Goal: Information Seeking & Learning: Learn about a topic

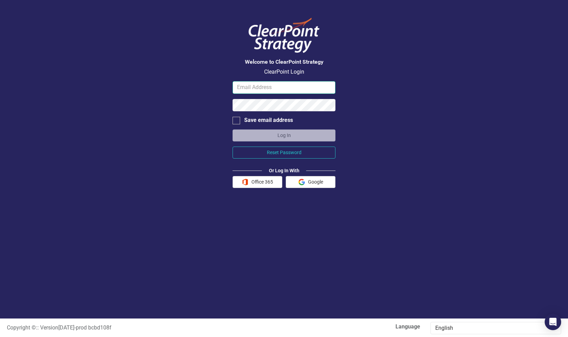
click at [251, 87] on input "email" at bounding box center [283, 87] width 103 height 13
type input "schristian@dart.org"
click at [267, 112] on form "schristian@dart.org Save email address Log In Reset Password Or Log In With Off…" at bounding box center [283, 134] width 103 height 107
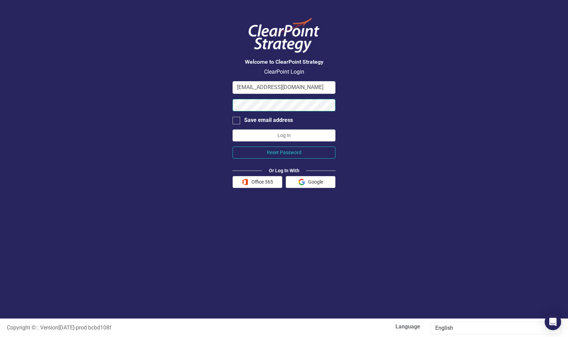
click at [232, 130] on button "Log In" at bounding box center [283, 136] width 103 height 12
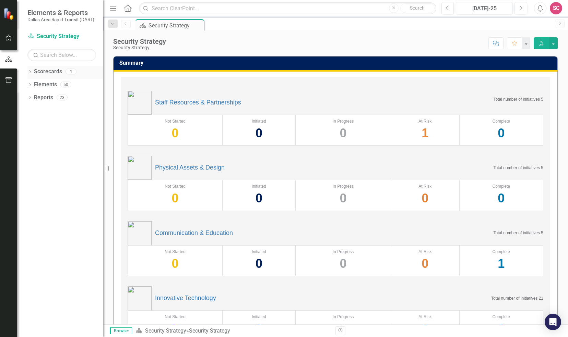
click at [45, 72] on link "Scorecards" at bounding box center [48, 72] width 28 height 8
click at [10, 42] on button "button" at bounding box center [8, 38] width 15 height 14
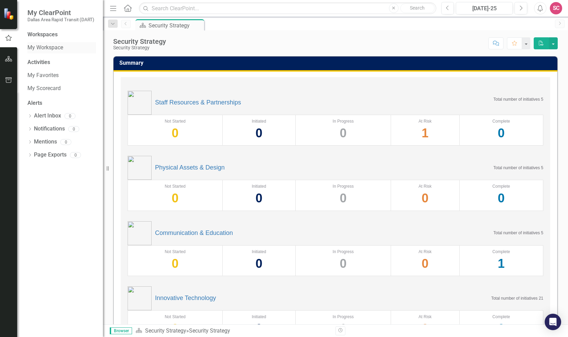
click at [44, 44] on div "My Workspace" at bounding box center [61, 47] width 69 height 11
click at [43, 90] on link "My Scorecard" at bounding box center [61, 89] width 69 height 8
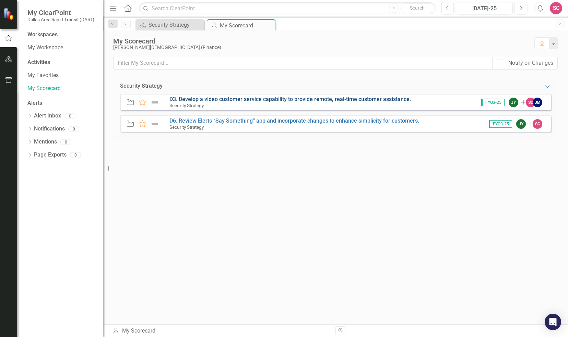
click at [192, 101] on link "D3. Develop a video customer service capability to provide remote, real-time cu…" at bounding box center [289, 99] width 241 height 7
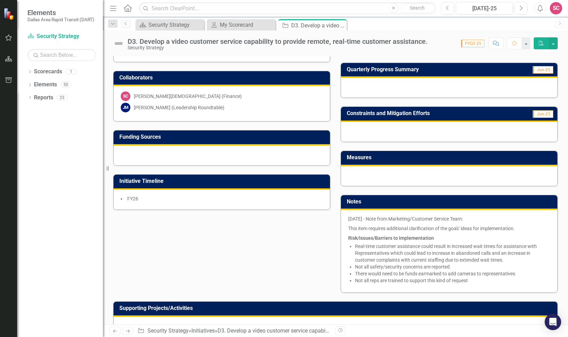
scroll to position [146, 0]
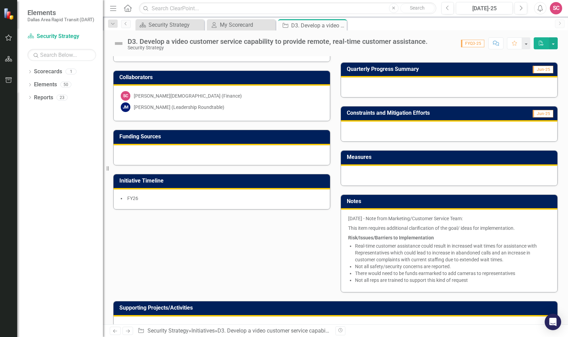
click at [484, 238] on p "Risk/Issues/Barriers to Implementation" at bounding box center [449, 237] width 202 height 8
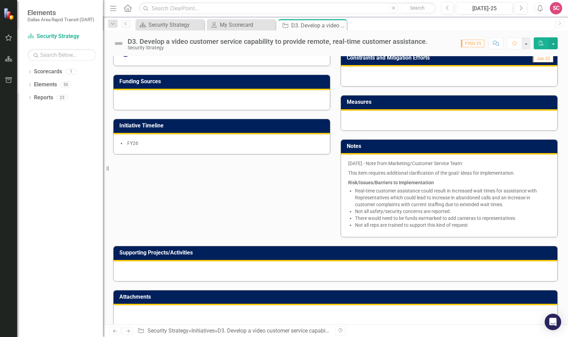
scroll to position [206, 0]
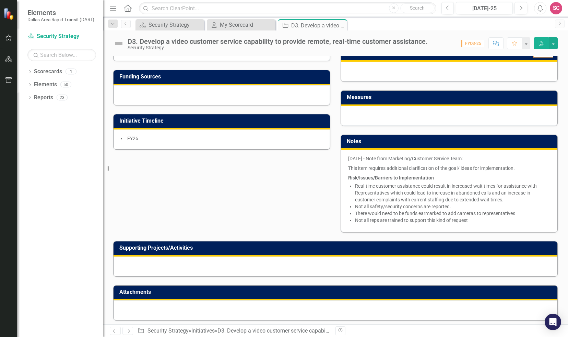
click at [417, 213] on li "There would need to be funds earmarked to add cameras to representatives" at bounding box center [452, 213] width 195 height 7
drag, startPoint x: 470, startPoint y: 219, endPoint x: 318, endPoint y: 142, distance: 170.5
click at [318, 142] on div "Initiative Project Manager [PERSON_NAME] (Finance) Executive Lead [PERSON_NAME]…" at bounding box center [335, 69] width 455 height 327
click at [465, 215] on li "There would need to be funds earmarked to add cameras to representatives" at bounding box center [452, 213] width 195 height 7
drag, startPoint x: 466, startPoint y: 218, endPoint x: 346, endPoint y: 157, distance: 134.8
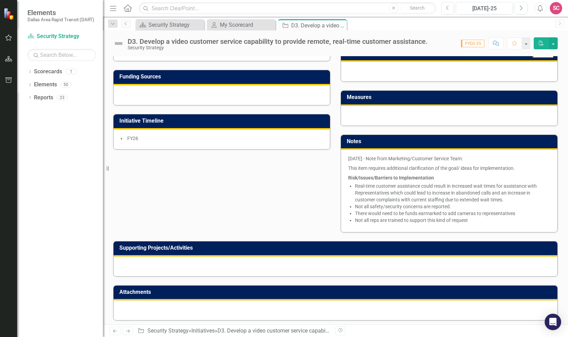
click at [348, 157] on span "[DATE] - Note from Marketing/Customer Service Team: This item requires addition…" at bounding box center [449, 190] width 202 height 70
click at [394, 180] on span "[DATE] - Note from Marketing/Customer Service Team: This item requires addition…" at bounding box center [449, 190] width 202 height 70
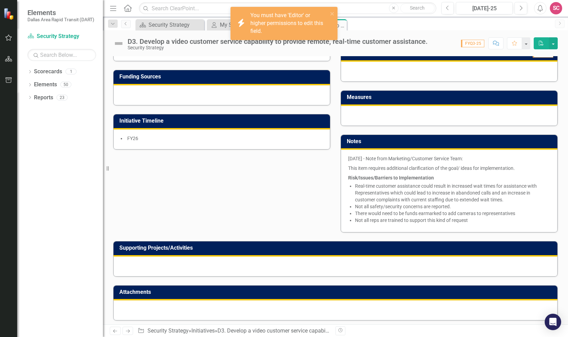
click at [394, 180] on span "[DATE] - Note from Marketing/Customer Service Team: This item requires addition…" at bounding box center [449, 190] width 202 height 70
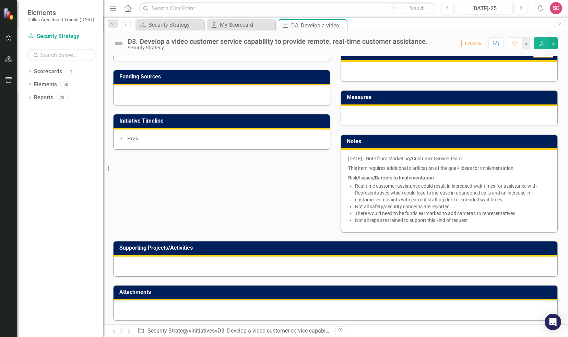
drag, startPoint x: 346, startPoint y: 155, endPoint x: 475, endPoint y: 217, distance: 143.4
click at [475, 217] on span "[DATE] - Note from Marketing/Customer Service Team: This item requires addition…" at bounding box center [449, 190] width 202 height 70
click at [475, 217] on li "Not all reps are trained to support this kind of request" at bounding box center [452, 220] width 195 height 7
